Goal: Task Accomplishment & Management: Use online tool/utility

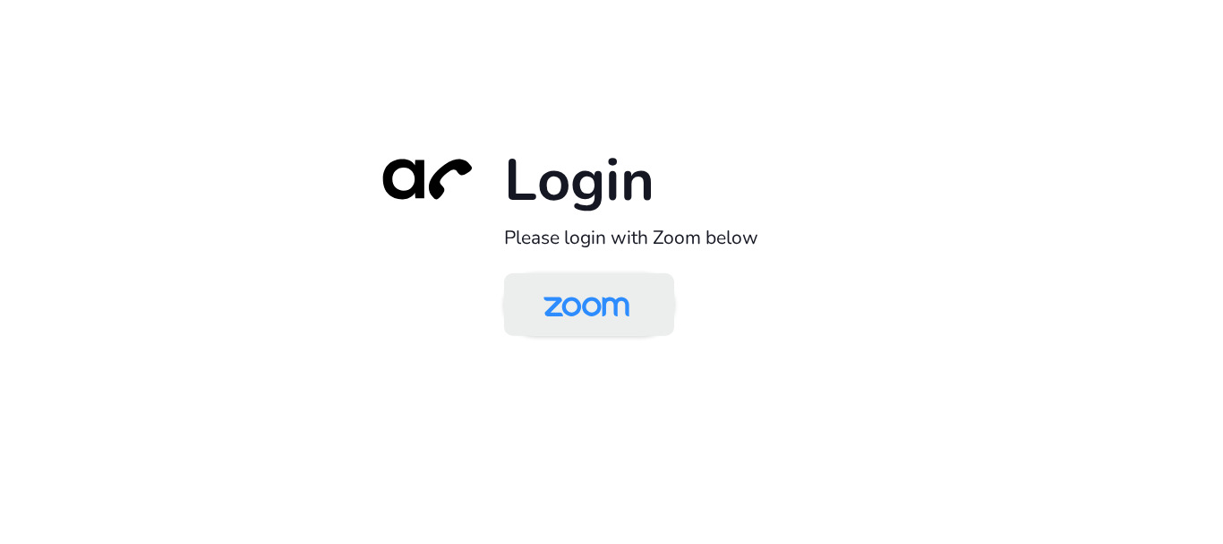
click at [609, 300] on img at bounding box center [587, 306] width 124 height 58
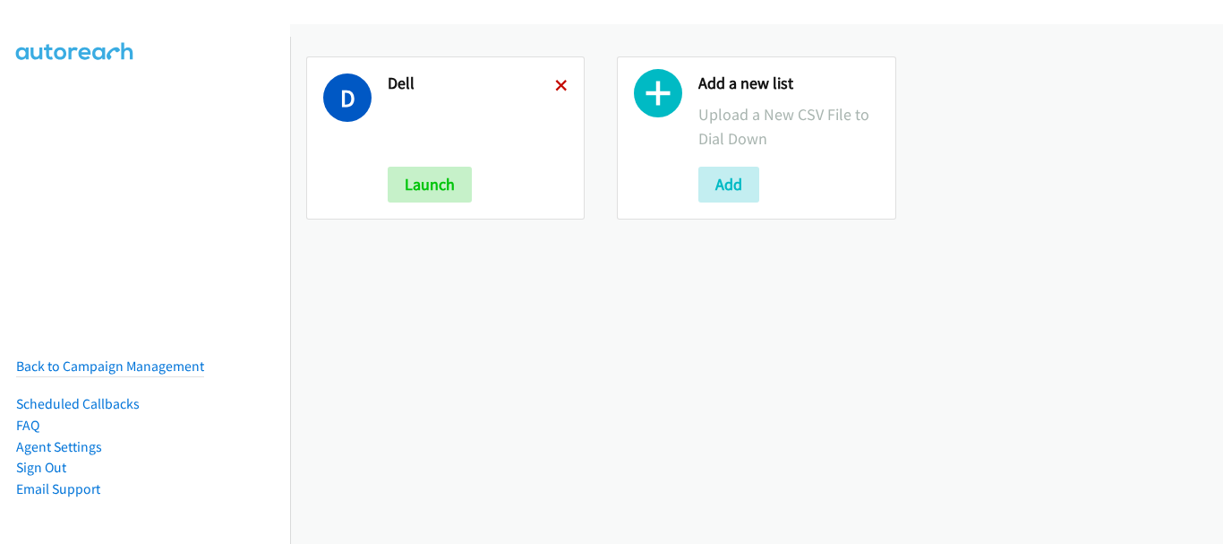
click at [557, 84] on icon at bounding box center [561, 87] width 13 height 13
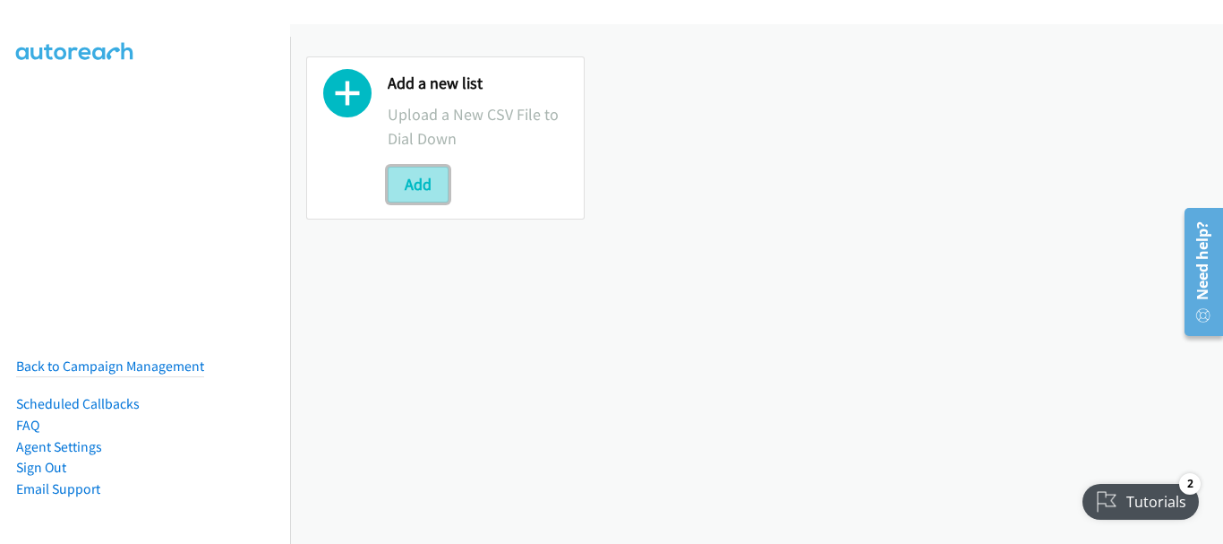
click at [400, 194] on button "Add" at bounding box center [418, 185] width 61 height 36
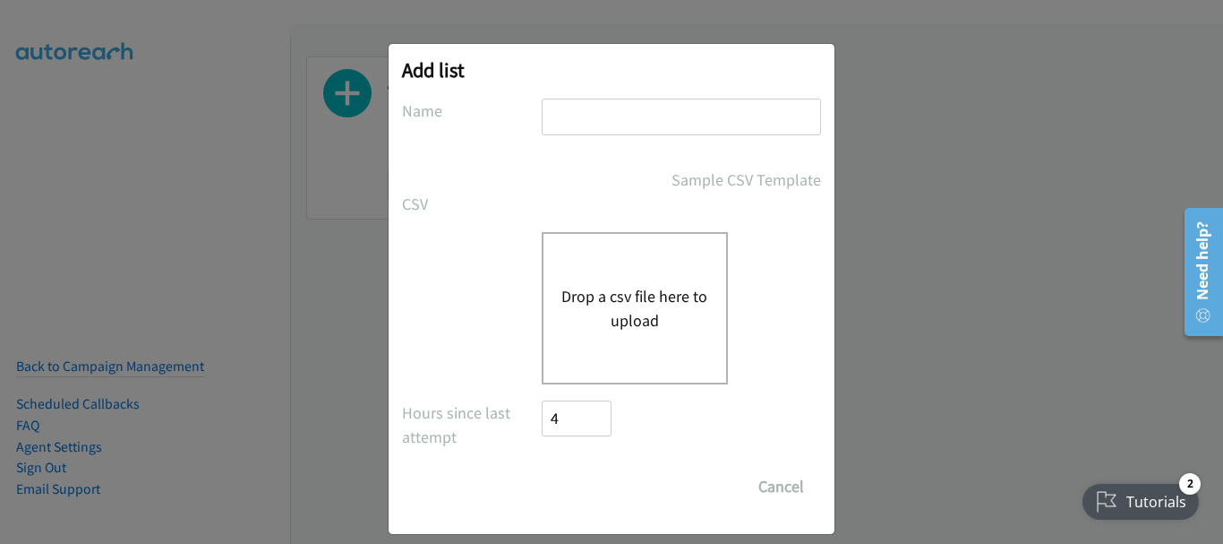
click at [661, 124] on input "text" at bounding box center [681, 116] width 279 height 37
type input "Dell"
click at [621, 294] on button "Drop a csv file here to upload" at bounding box center [634, 308] width 147 height 48
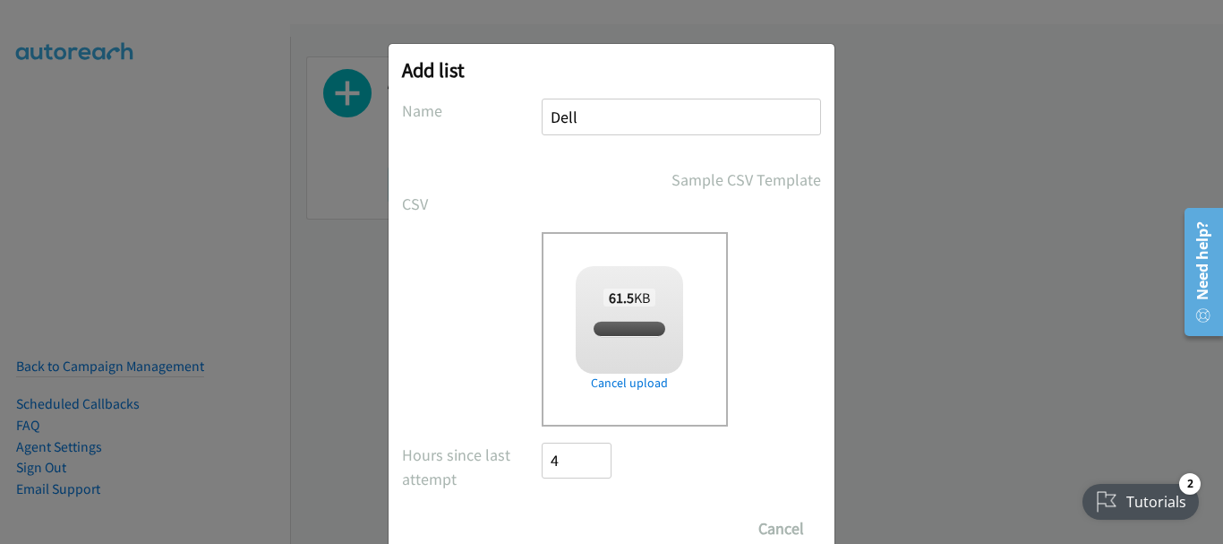
checkbox input "true"
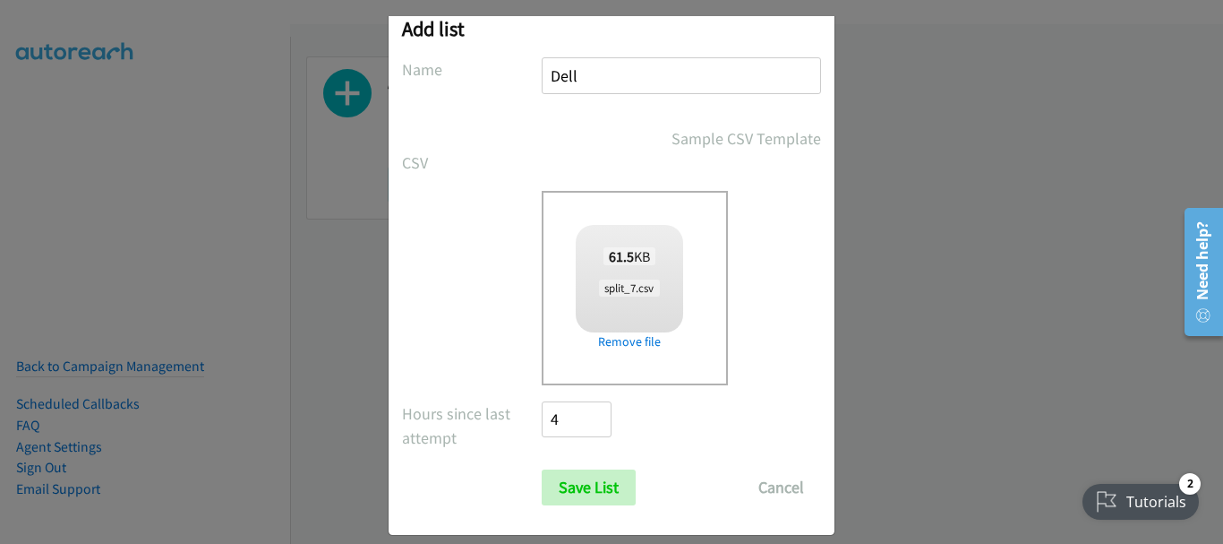
scroll to position [60, 0]
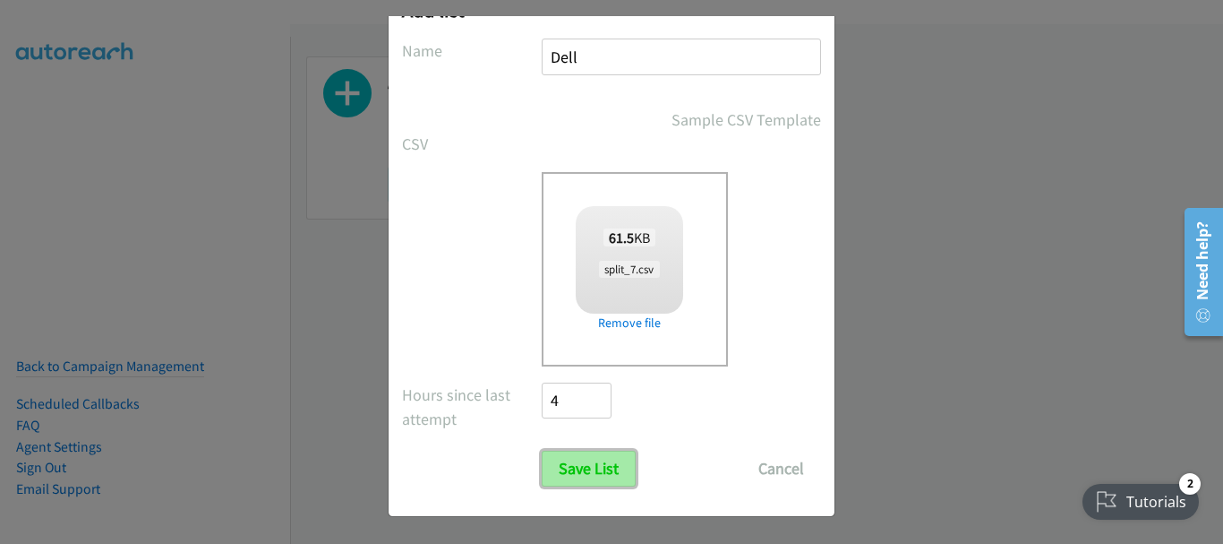
click at [587, 476] on input "Save List" at bounding box center [589, 468] width 94 height 36
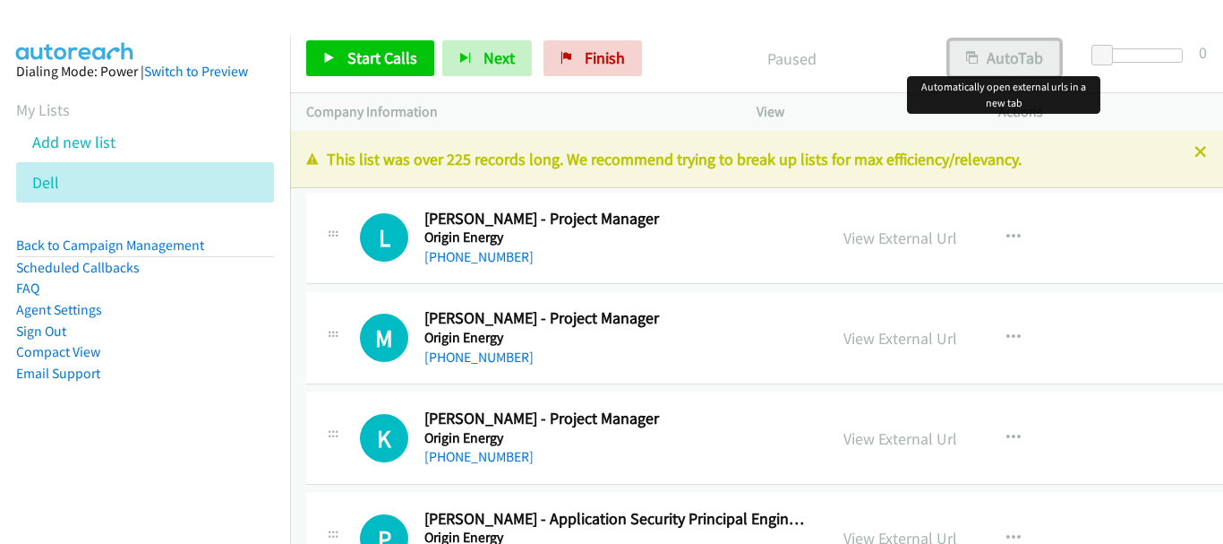
click at [1010, 59] on button "AutoTab" at bounding box center [1004, 58] width 111 height 36
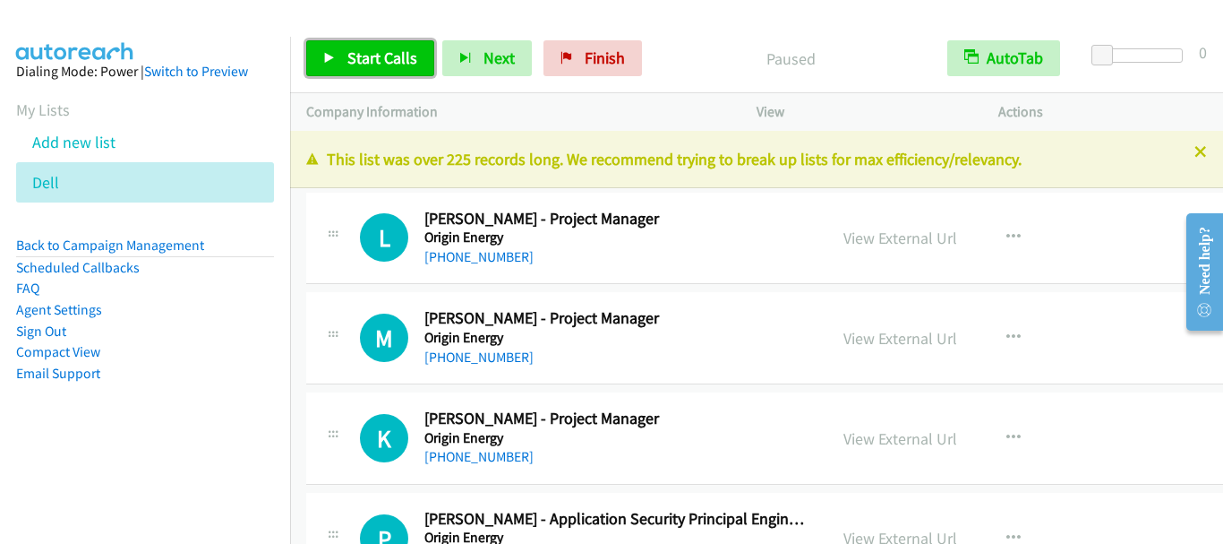
click at [347, 63] on span "Start Calls" at bounding box center [382, 57] width 70 height 21
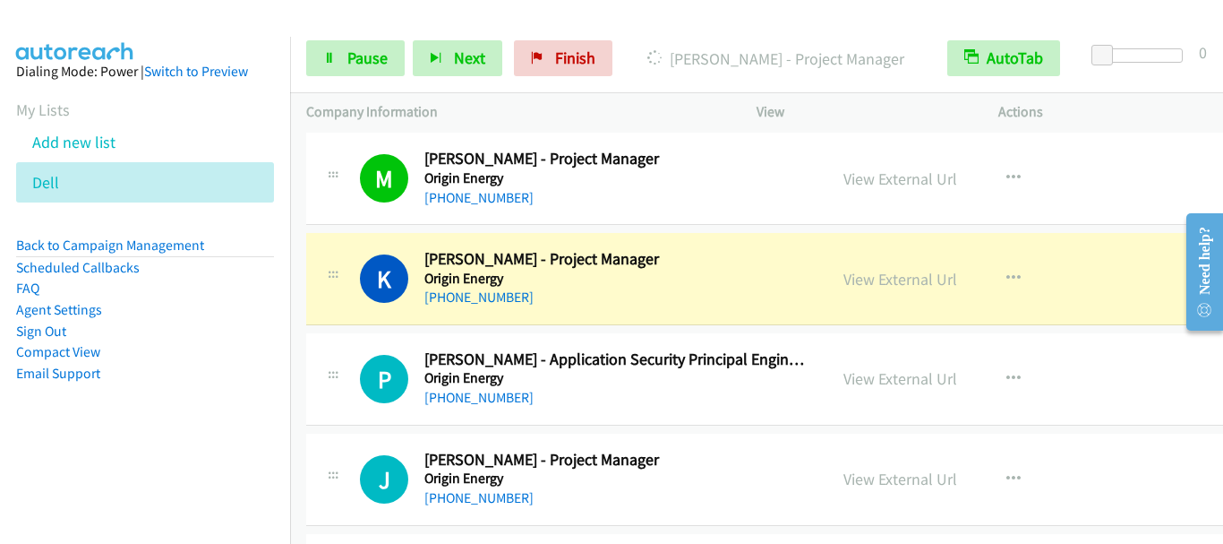
scroll to position [179, 0]
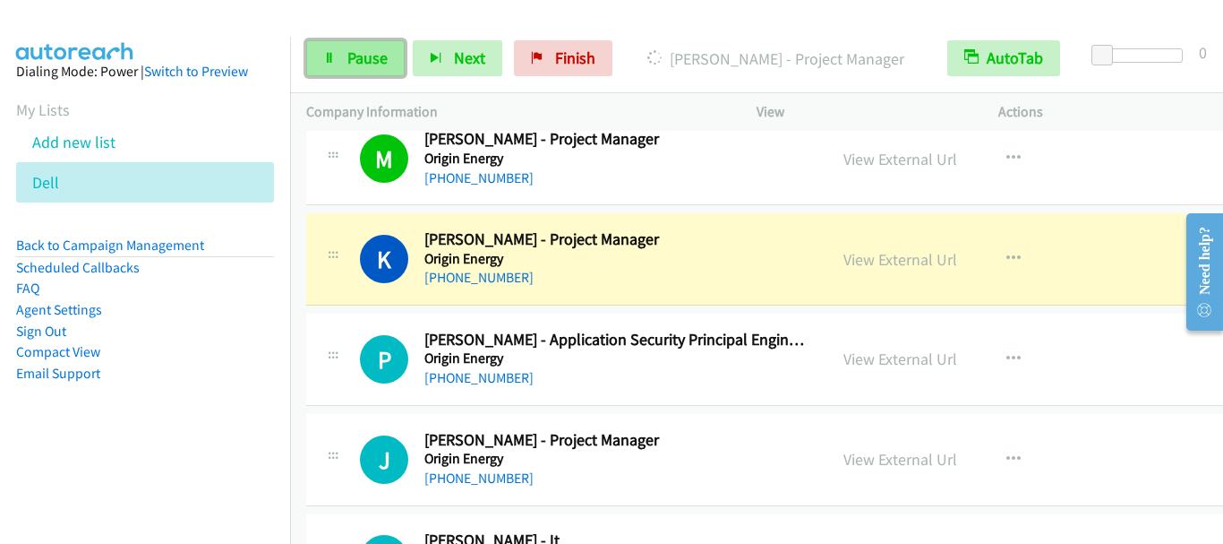
click at [355, 48] on span "Pause" at bounding box center [367, 57] width 40 height 21
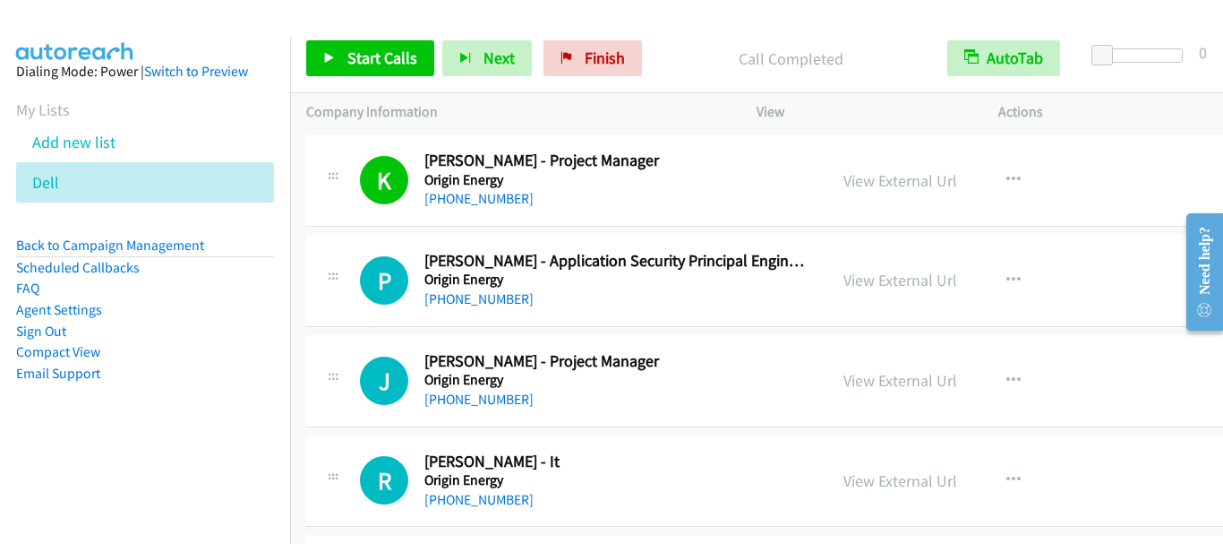
scroll to position [358, 0]
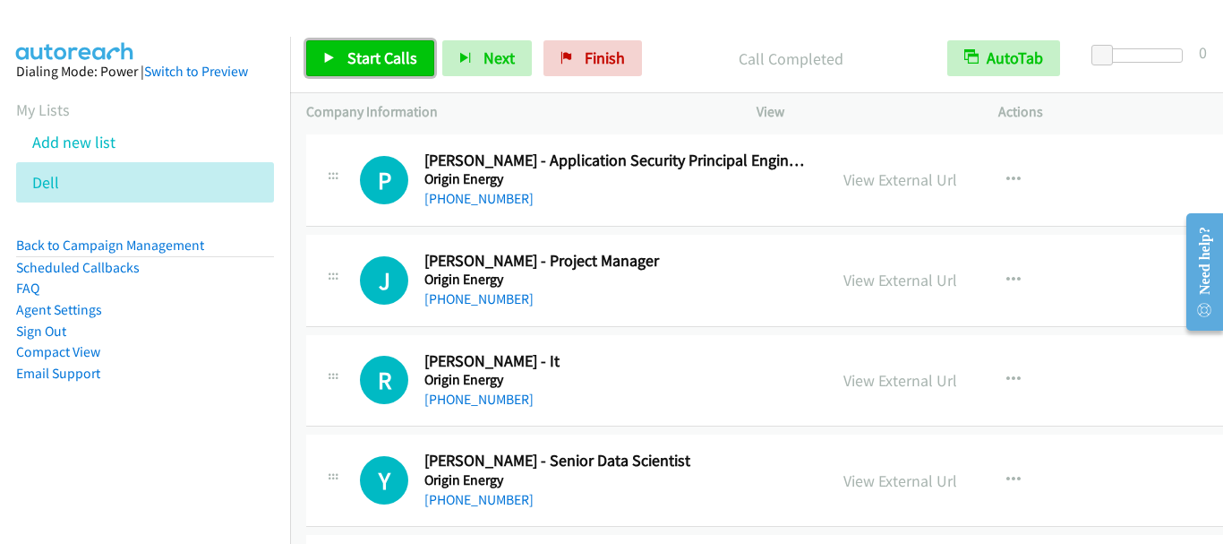
click at [399, 51] on span "Start Calls" at bounding box center [382, 57] width 70 height 21
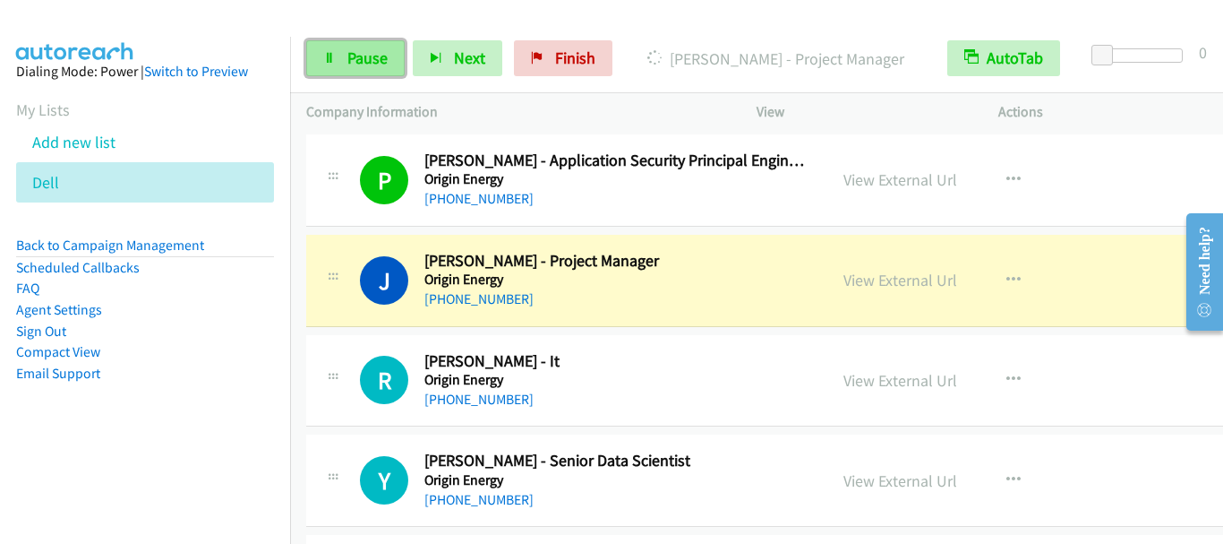
click at [375, 64] on span "Pause" at bounding box center [367, 57] width 40 height 21
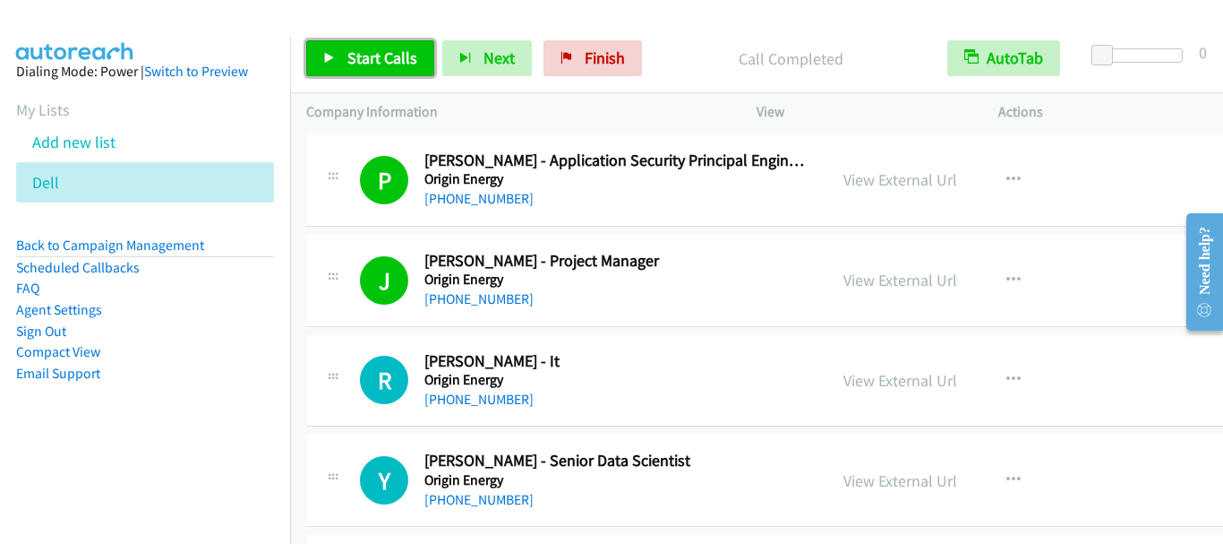
click at [370, 65] on span "Start Calls" at bounding box center [382, 57] width 70 height 21
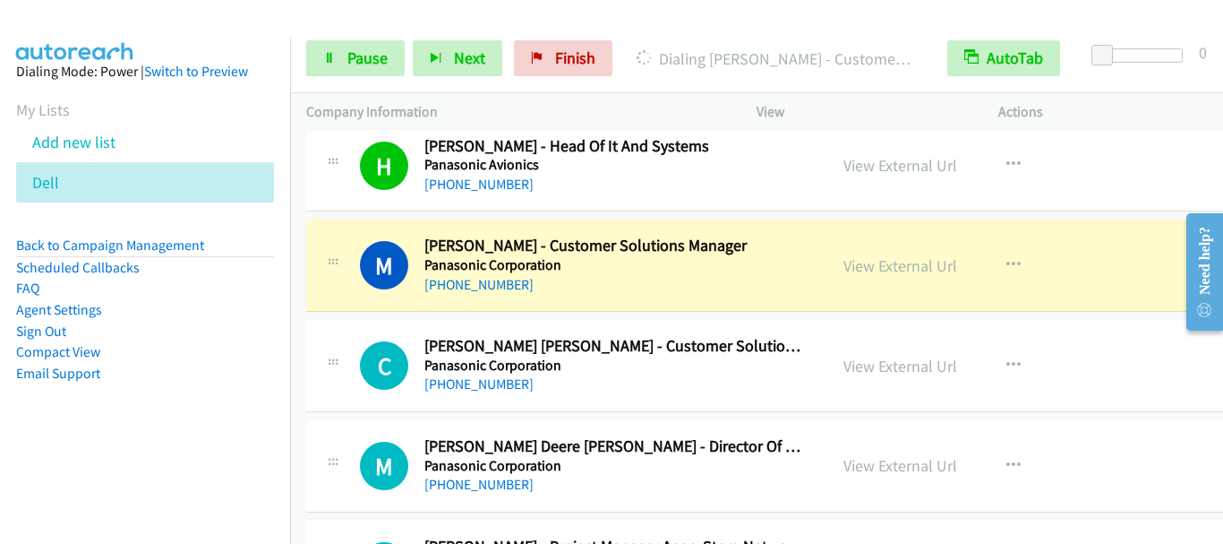
scroll to position [1075, 0]
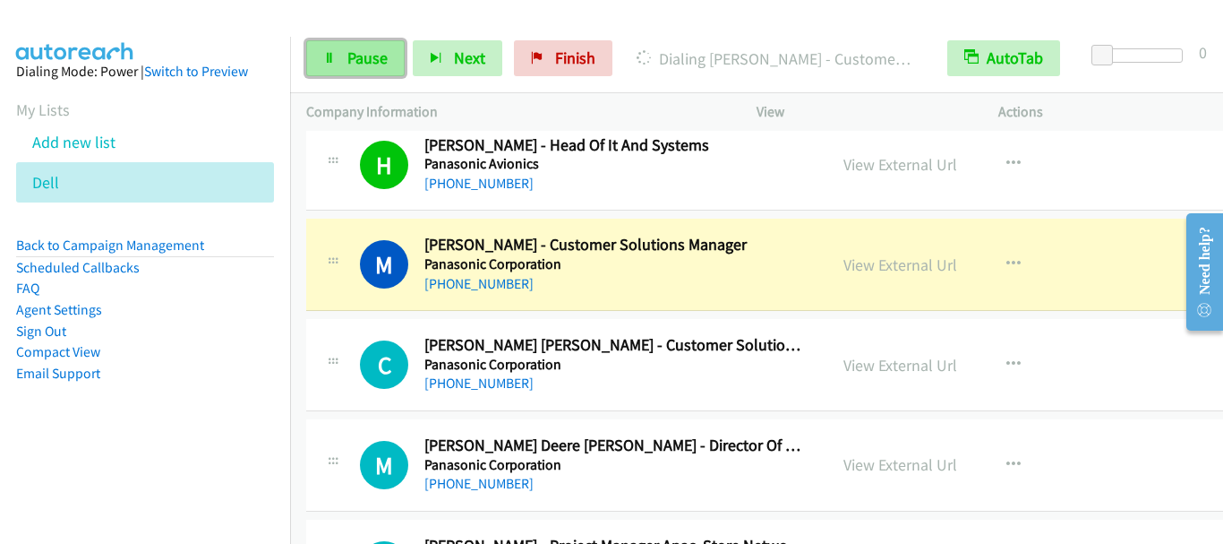
click at [371, 50] on span "Pause" at bounding box center [367, 57] width 40 height 21
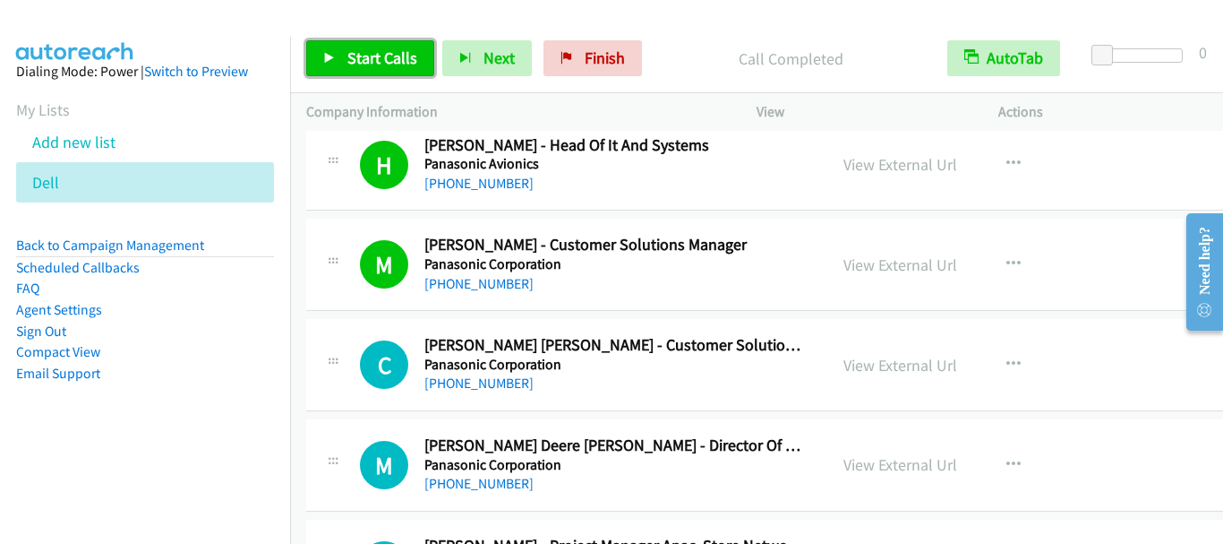
click at [370, 48] on span "Start Calls" at bounding box center [382, 57] width 70 height 21
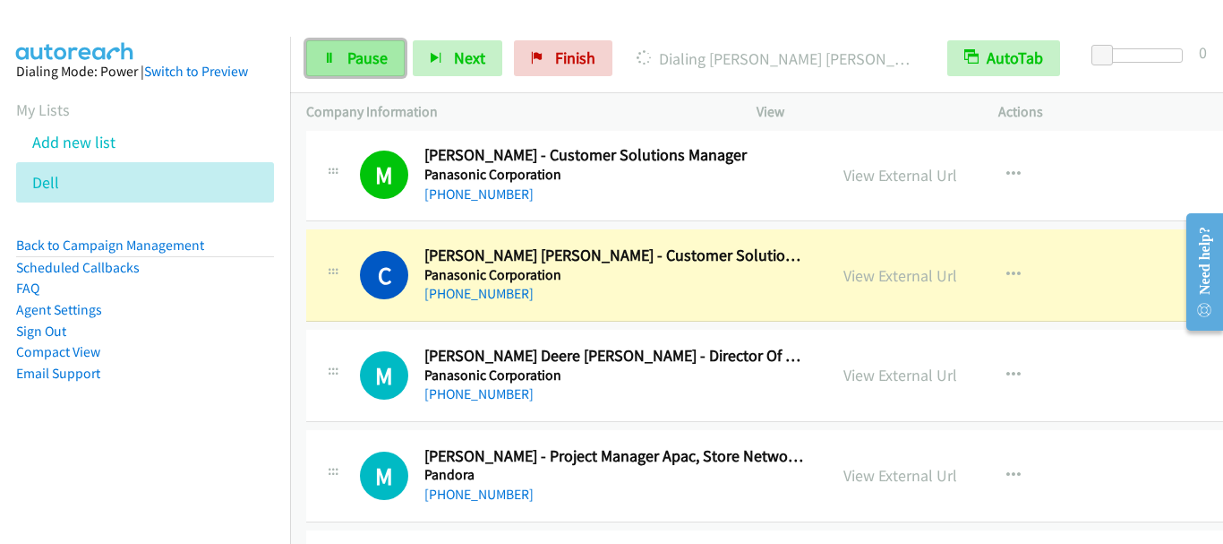
click at [366, 74] on link "Pause" at bounding box center [355, 58] width 98 height 36
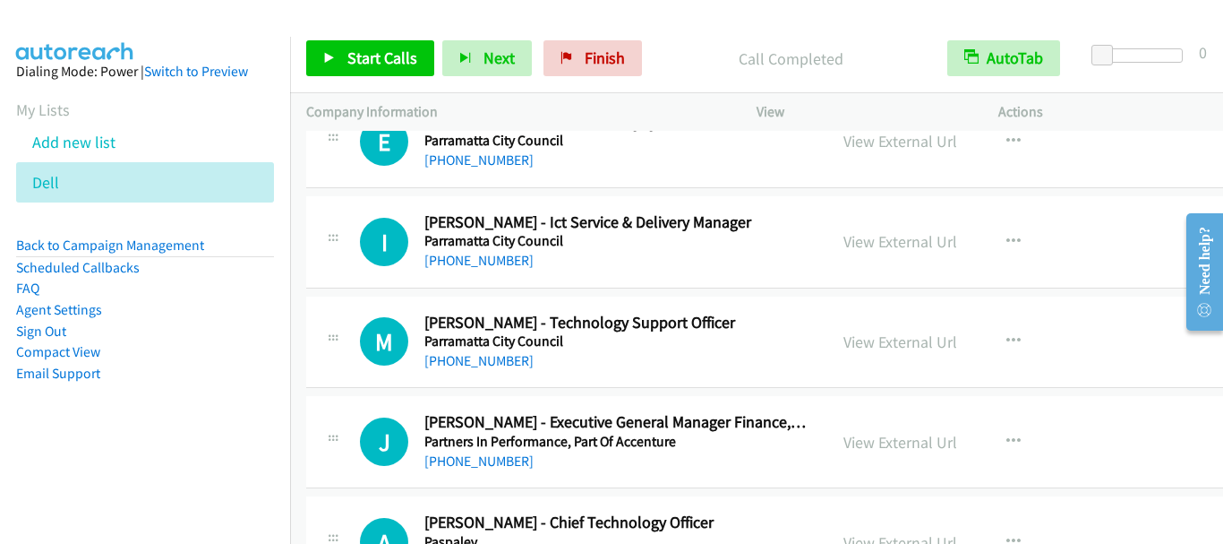
scroll to position [1970, 0]
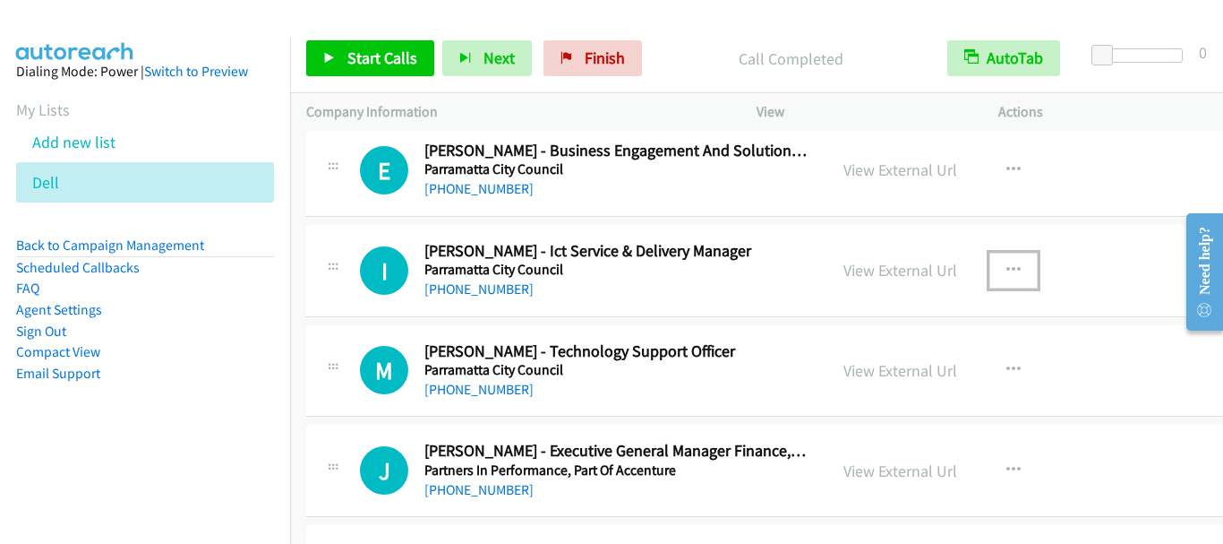
click at [989, 268] on button "button" at bounding box center [1013, 271] width 48 height 36
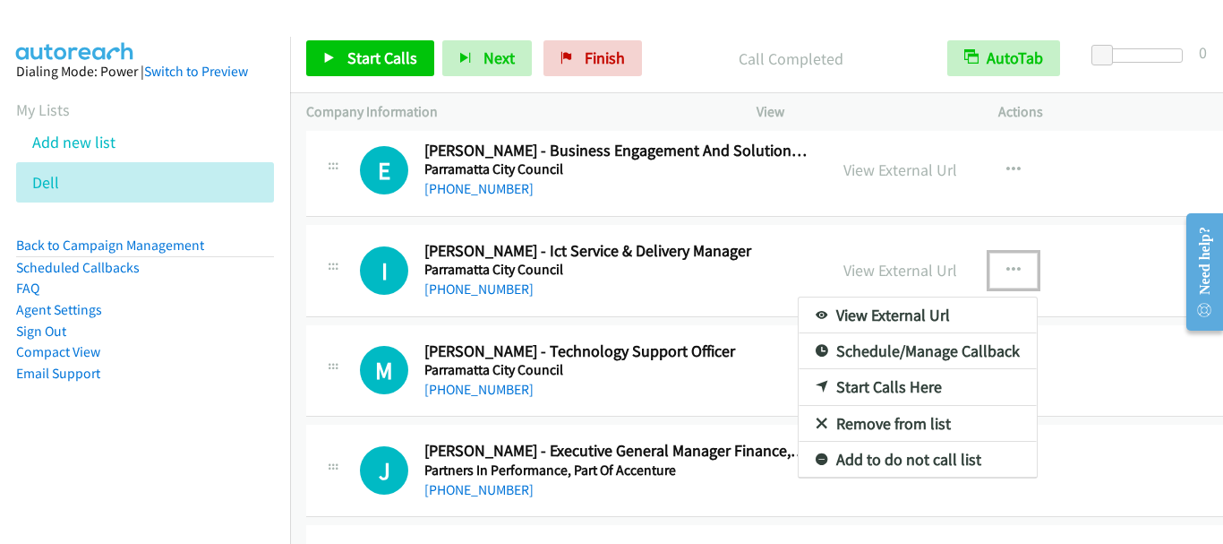
click at [886, 388] on link "Start Calls Here" at bounding box center [918, 387] width 238 height 36
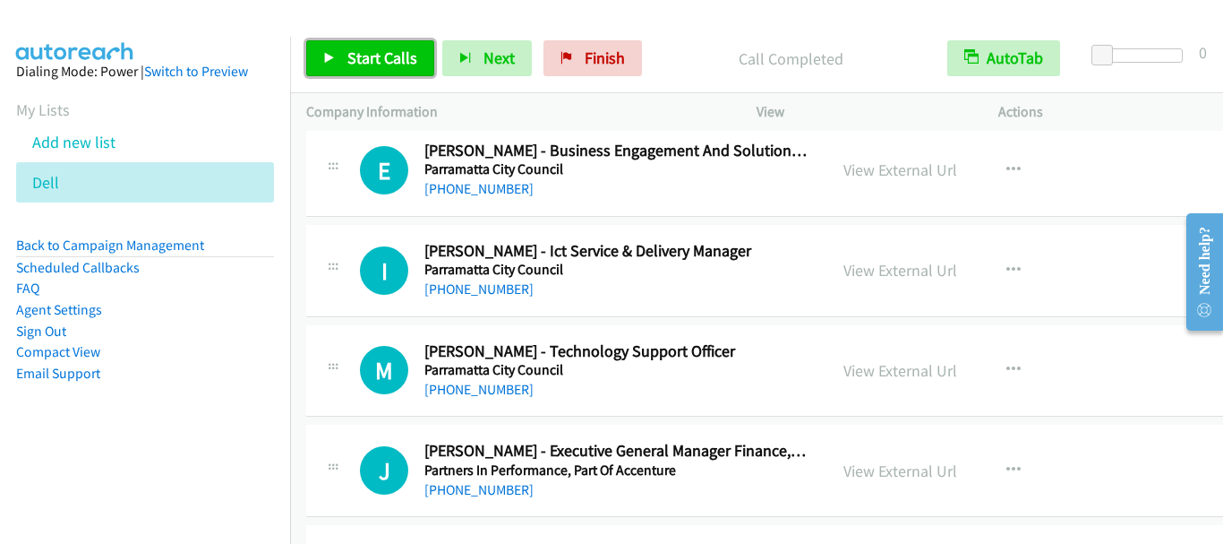
click at [402, 59] on span "Start Calls" at bounding box center [382, 57] width 70 height 21
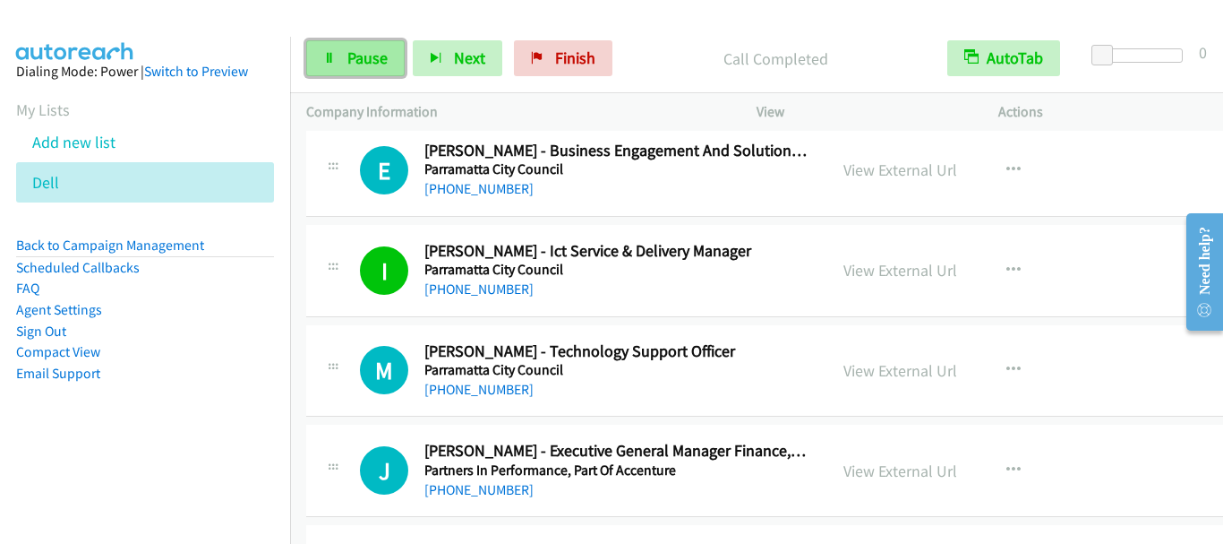
click at [357, 56] on span "Pause" at bounding box center [367, 57] width 40 height 21
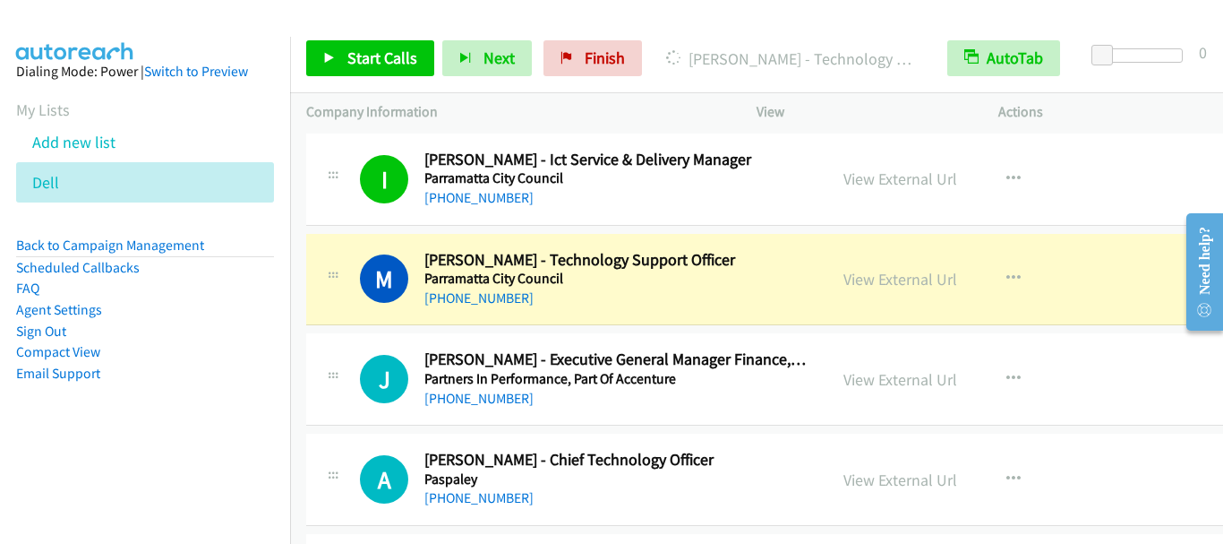
scroll to position [2149, 0]
